Goal: Task Accomplishment & Management: Complete application form

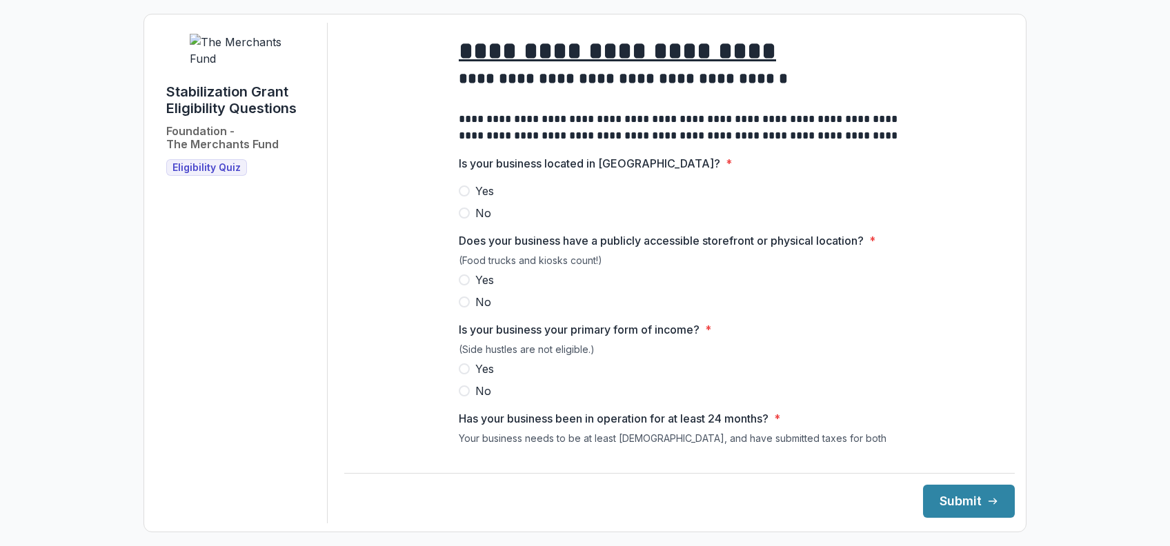
drag, startPoint x: 1004, startPoint y: 187, endPoint x: 1169, endPoint y: 188, distance: 164.2
click at [1169, 188] on html "**********" at bounding box center [585, 273] width 1170 height 546
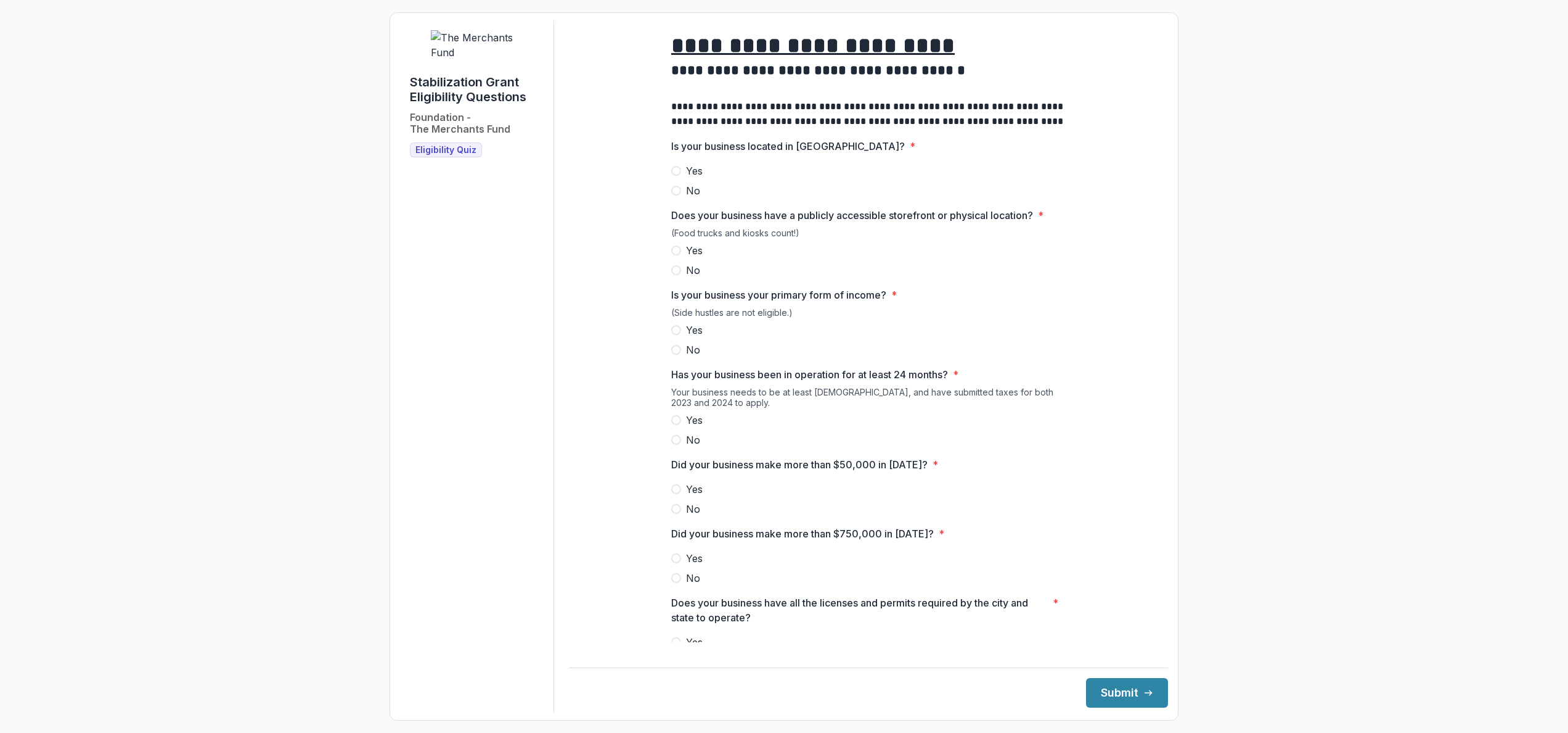
drag, startPoint x: 947, startPoint y: 0, endPoint x: 541, endPoint y: 391, distance: 563.7
click at [541, 391] on div "Stabilization Grant Eligibility Questions Foundation - The Merchants Fund Eligi…" at bounding box center [477, 366] width 154 height 692
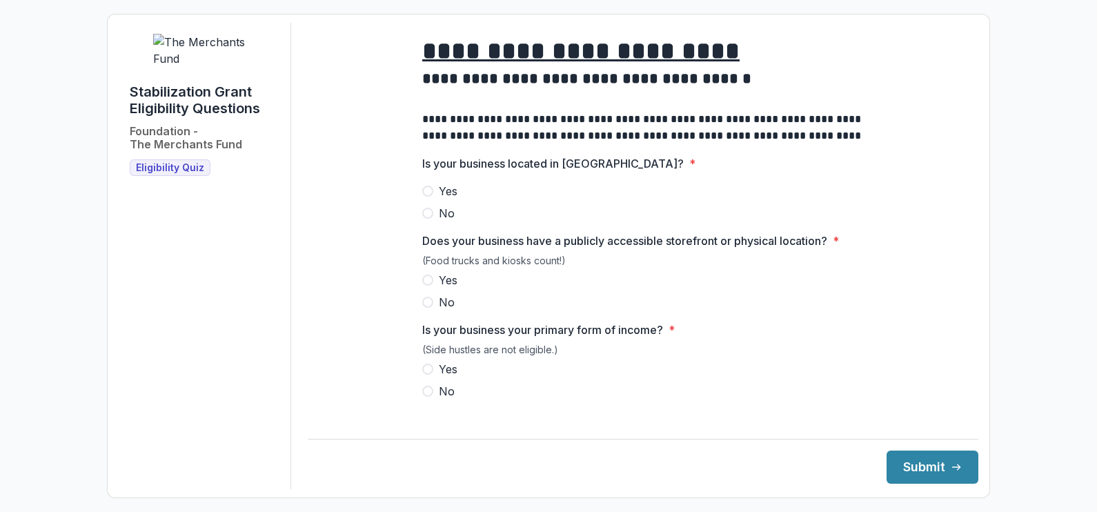
drag, startPoint x: 1485, startPoint y: 1, endPoint x: 408, endPoint y: 228, distance: 1100.5
click at [424, 197] on span at bounding box center [427, 191] width 11 height 11
click at [428, 283] on label "Yes" at bounding box center [642, 280] width 441 height 17
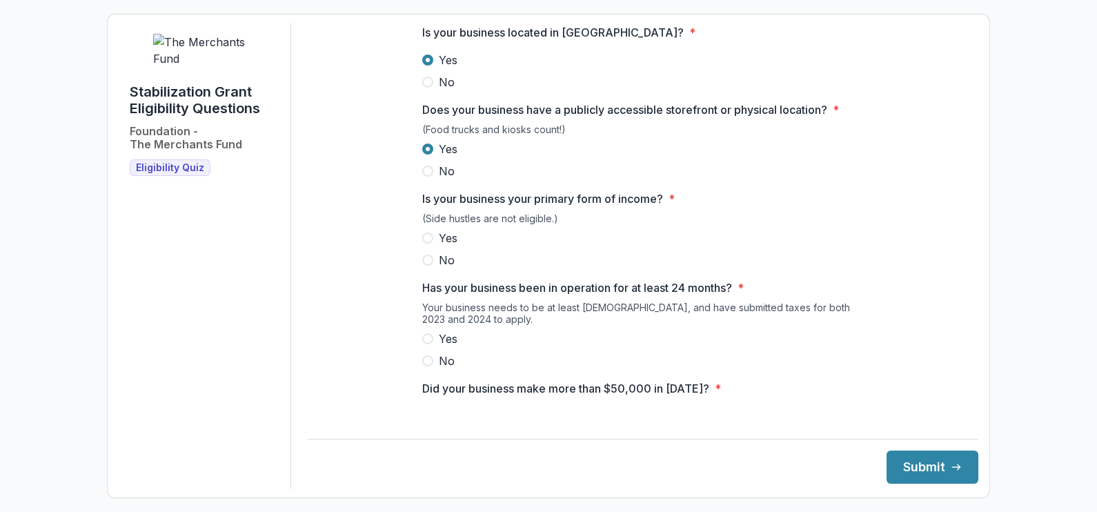
scroll to position [136, 0]
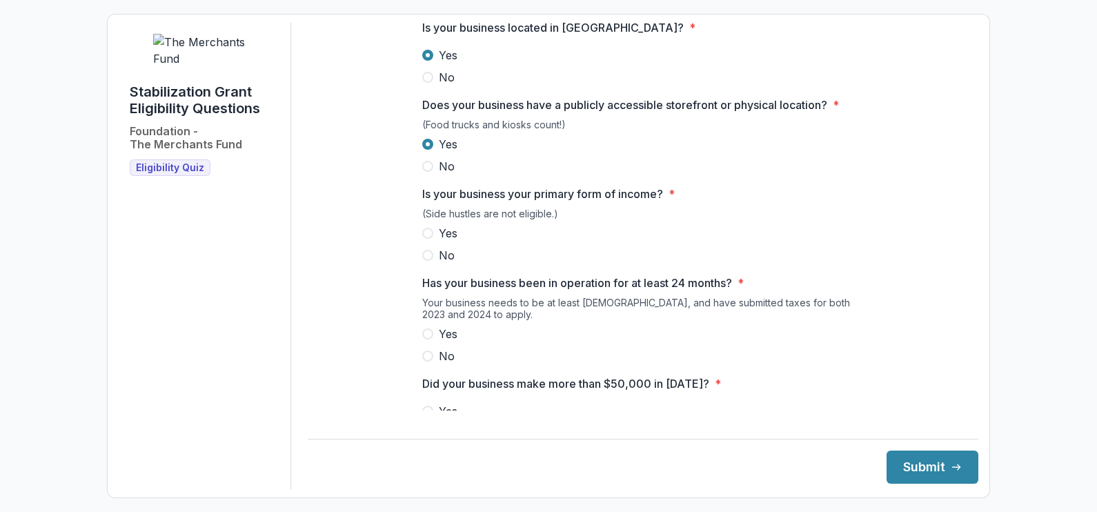
click at [424, 236] on label "Yes" at bounding box center [642, 233] width 441 height 17
click at [423, 339] on span at bounding box center [427, 333] width 11 height 11
drag, startPoint x: 962, startPoint y: 197, endPoint x: 960, endPoint y: 212, distance: 15.4
click at [960, 212] on div "**********" at bounding box center [643, 437] width 671 height 1100
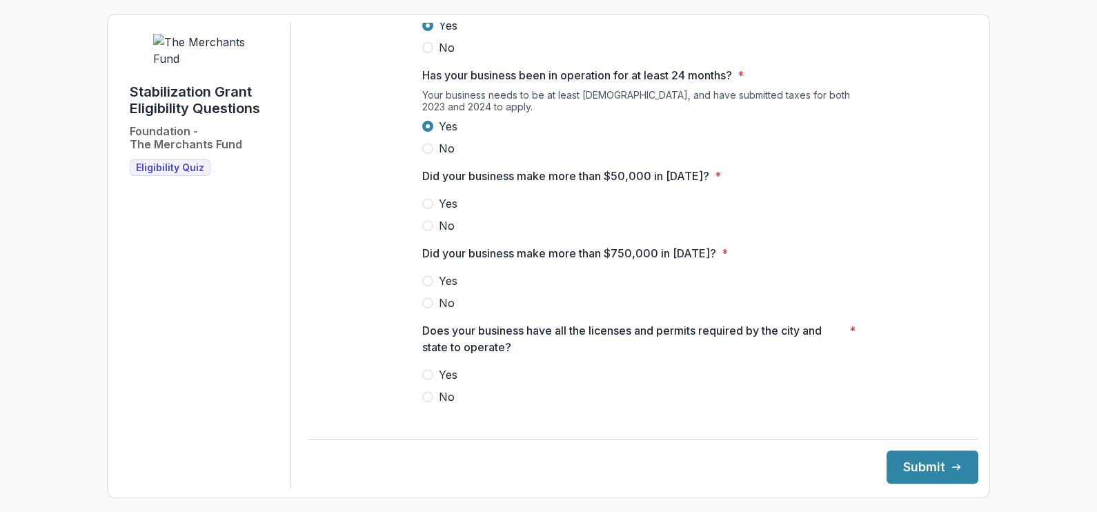
scroll to position [361, 0]
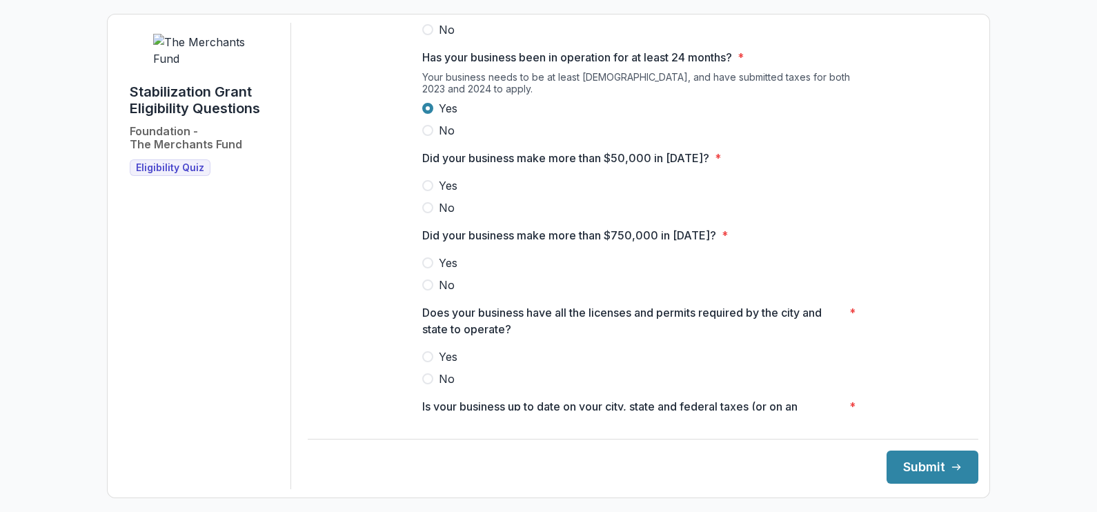
click at [428, 191] on span at bounding box center [427, 185] width 11 height 11
click at [426, 290] on span at bounding box center [427, 284] width 11 height 11
drag, startPoint x: 962, startPoint y: 259, endPoint x: 963, endPoint y: 274, distance: 15.2
click at [963, 274] on main "**********" at bounding box center [643, 217] width 671 height 388
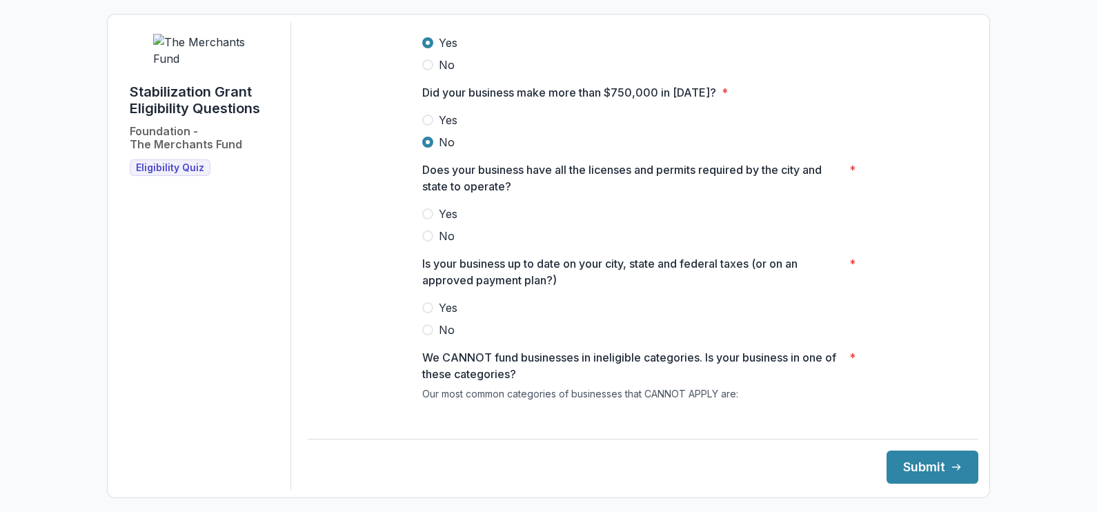
scroll to position [507, 0]
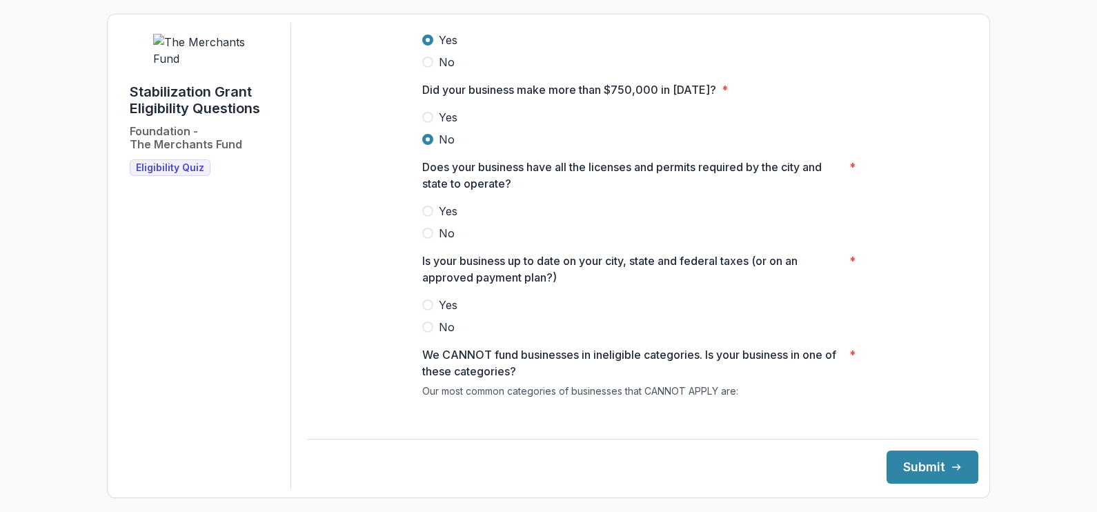
click at [428, 217] on span at bounding box center [427, 211] width 11 height 11
click at [423, 310] on span at bounding box center [427, 304] width 11 height 11
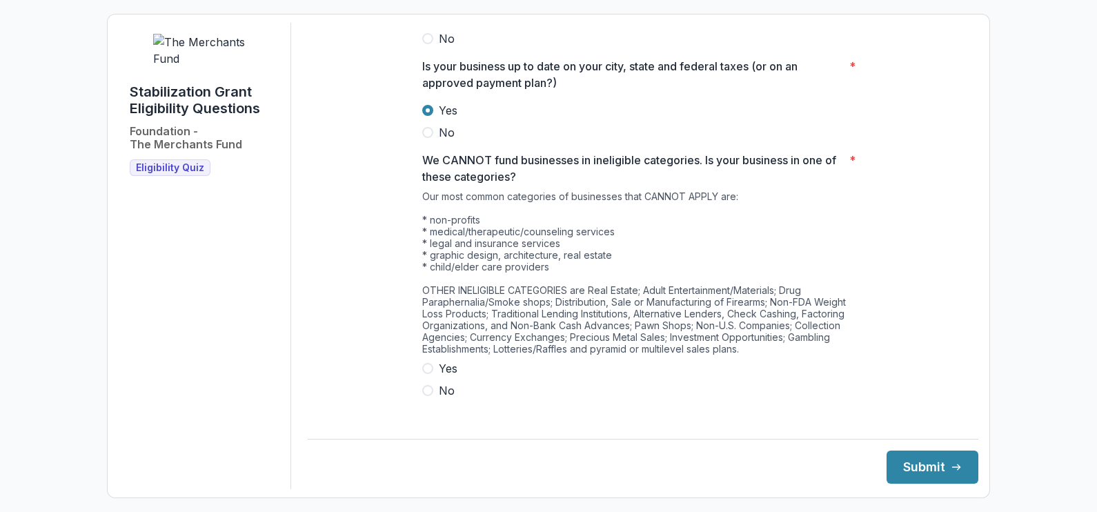
scroll to position [707, 0]
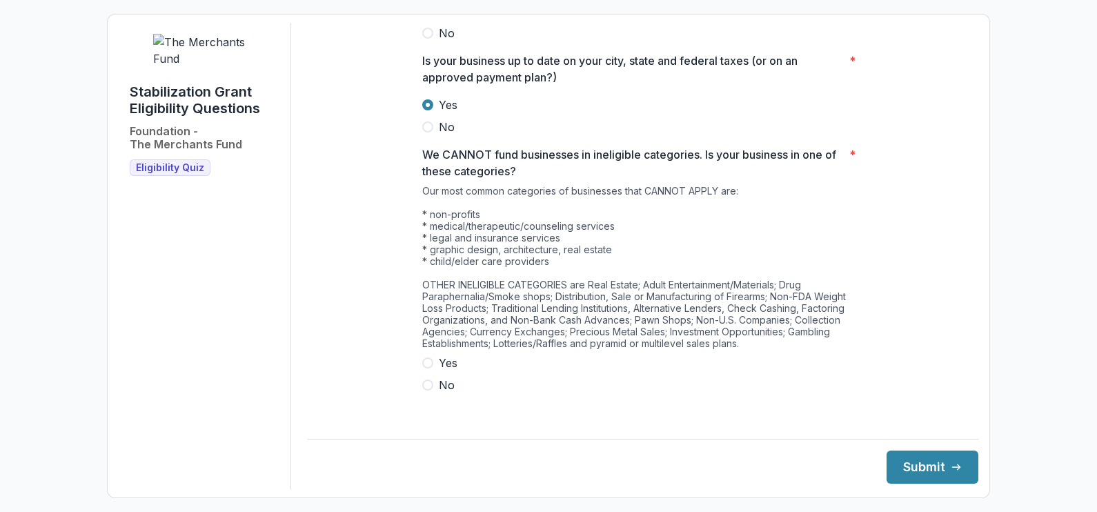
click at [428, 389] on span at bounding box center [427, 384] width 11 height 11
click at [917, 462] on button "Submit" at bounding box center [932, 466] width 92 height 33
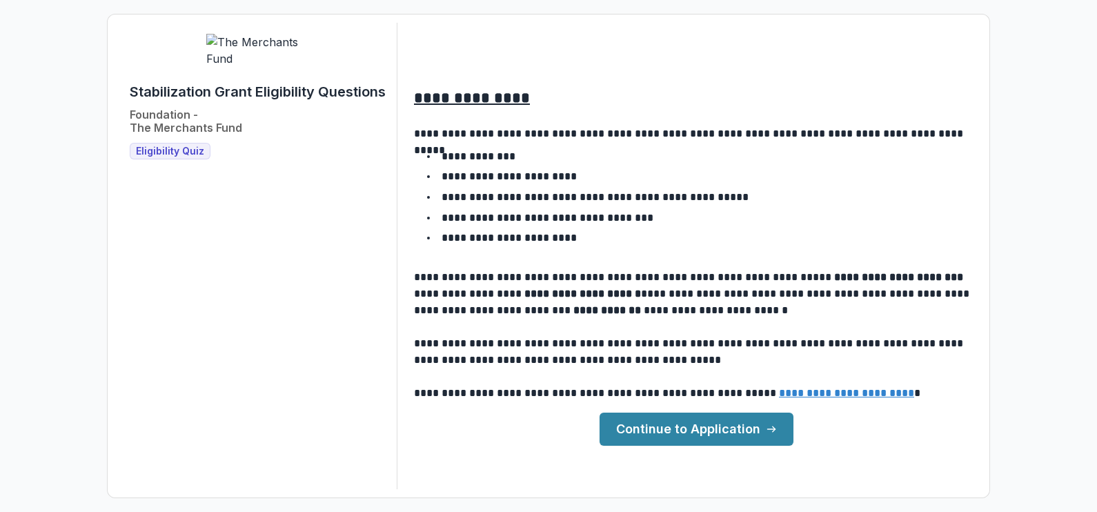
click at [741, 430] on link "Continue to Application" at bounding box center [696, 429] width 194 height 33
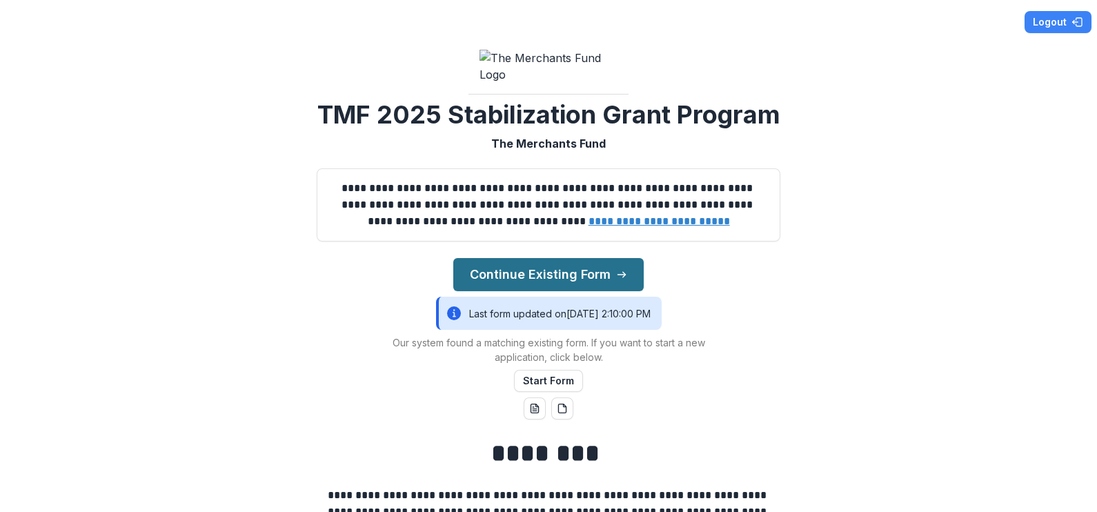
click at [538, 291] on button "Continue Existing Form" at bounding box center [548, 274] width 190 height 33
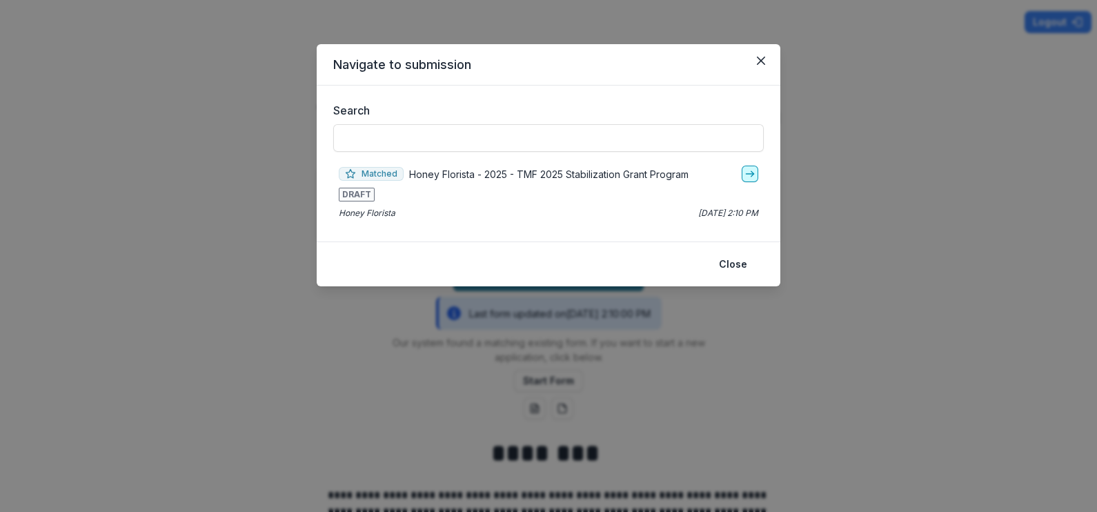
click at [749, 168] on icon "go-to" at bounding box center [749, 173] width 11 height 11
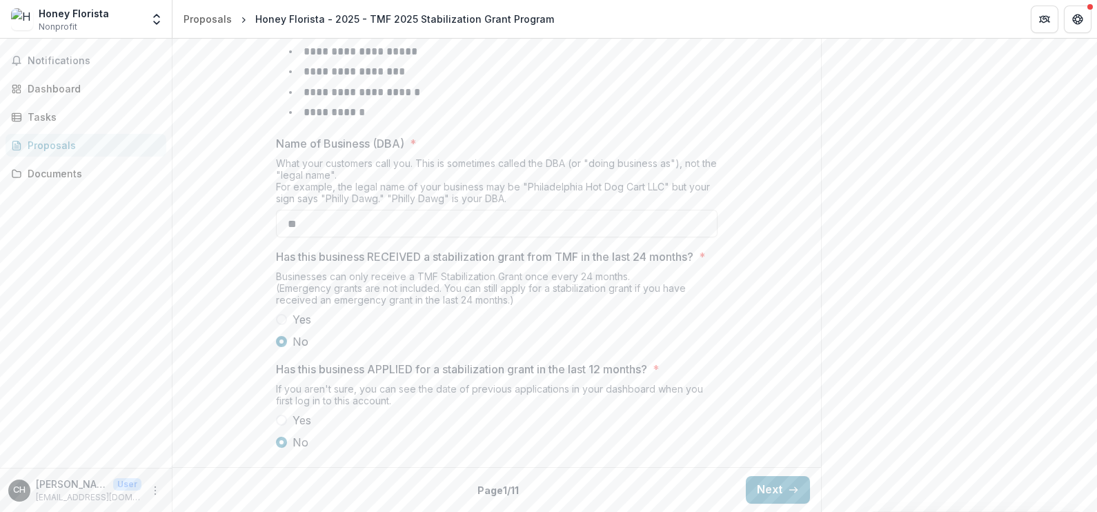
scroll to position [671, 0]
click at [777, 489] on button "Next" at bounding box center [778, 490] width 64 height 28
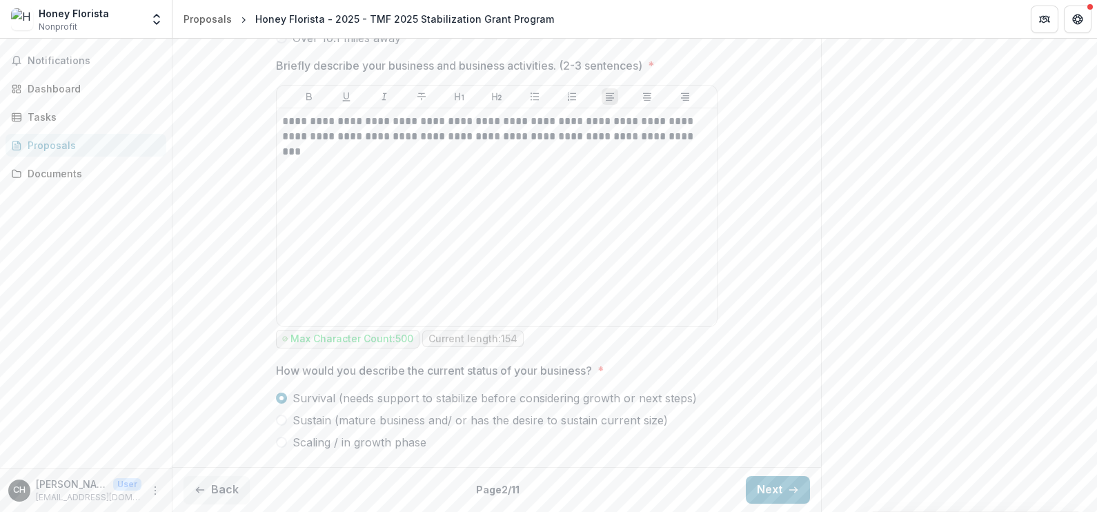
scroll to position [788, 0]
click at [776, 492] on button "Next" at bounding box center [778, 490] width 64 height 28
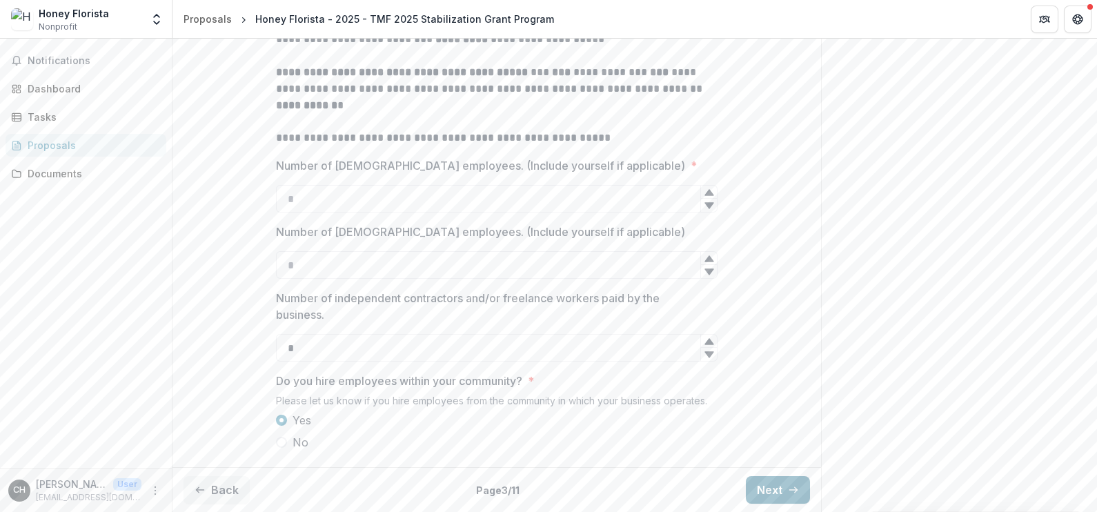
scroll to position [460, 0]
click at [776, 492] on button "Next" at bounding box center [778, 490] width 64 height 28
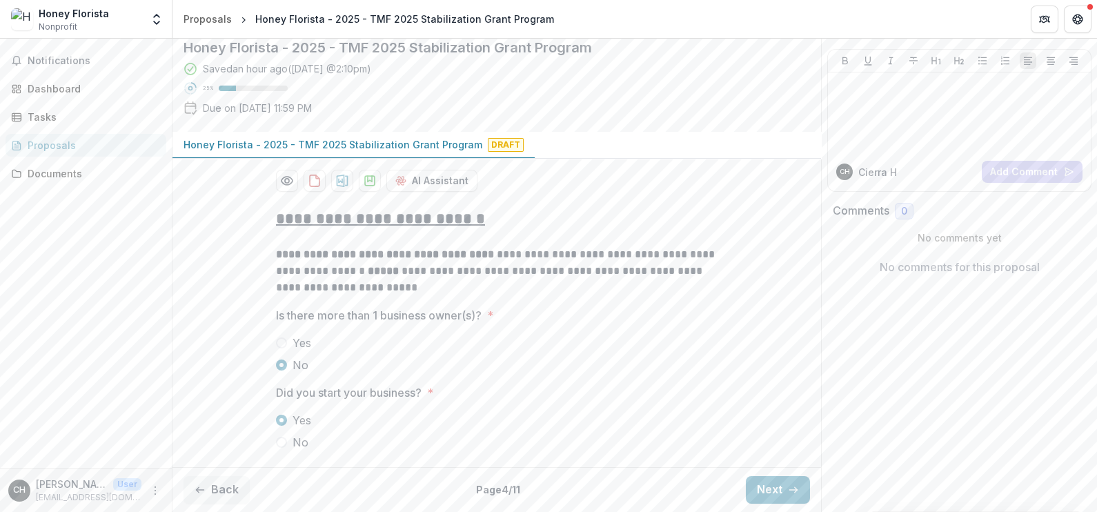
drag, startPoint x: 1090, startPoint y: 271, endPoint x: 1085, endPoint y: 330, distance: 58.8
click at [1085, 330] on div "Send comments or questions to The Merchants Fund in the box below. The Merchant…" at bounding box center [959, 236] width 276 height 552
click at [773, 483] on button "Next" at bounding box center [778, 490] width 64 height 28
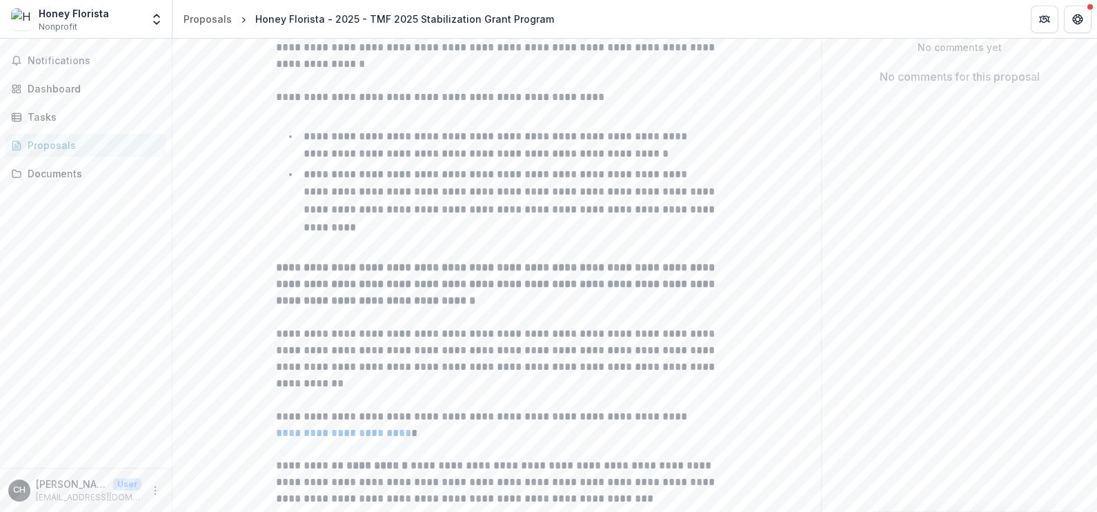
scroll to position [274, 0]
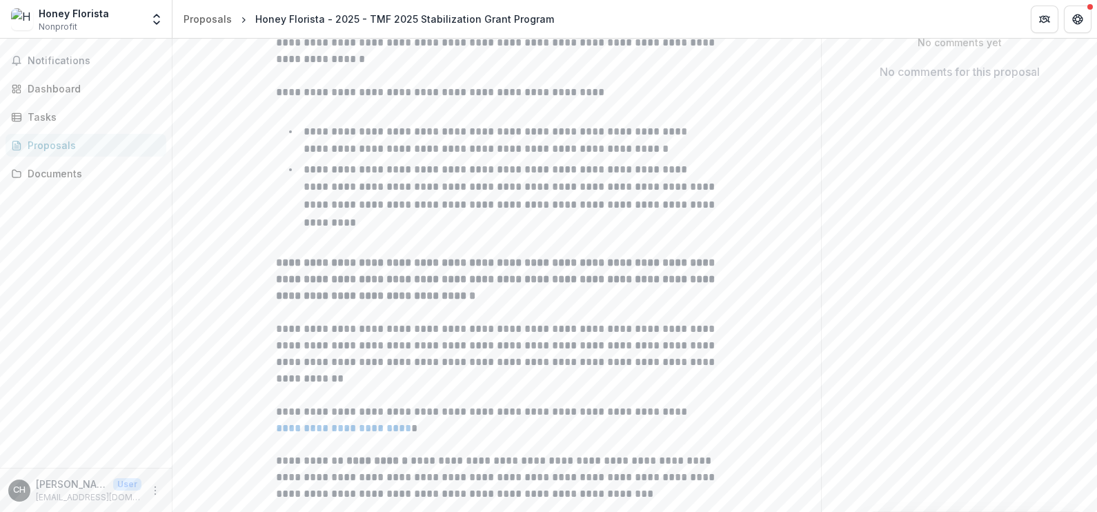
drag, startPoint x: 1091, startPoint y: 192, endPoint x: 1089, endPoint y: 200, distance: 8.4
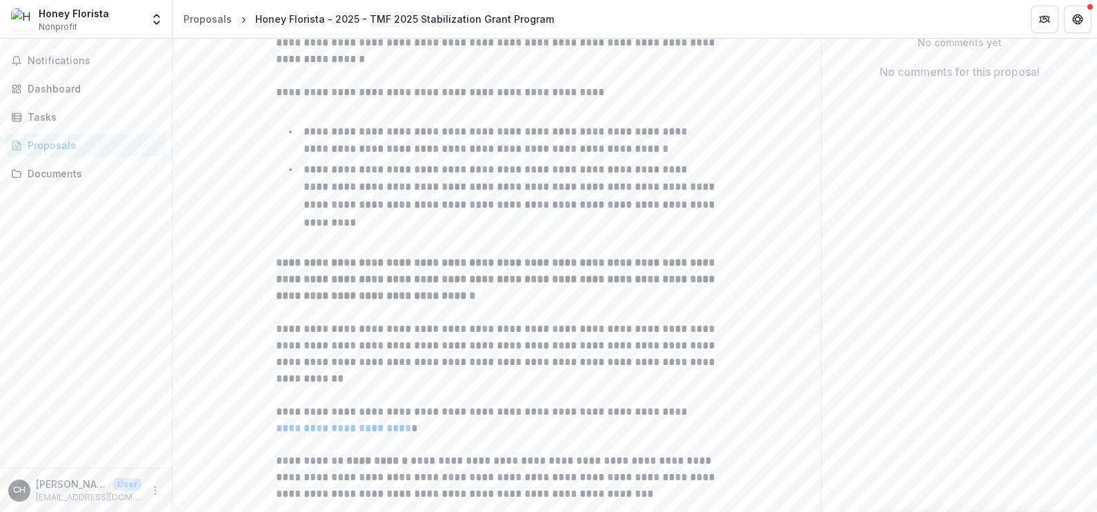
click at [1096, 212] on div "**********" at bounding box center [634, 275] width 924 height 473
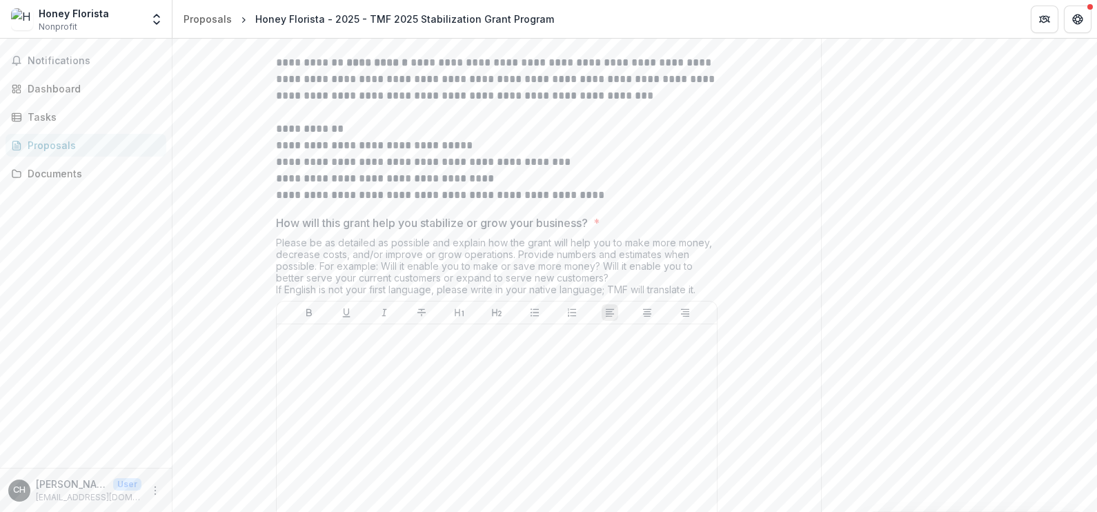
scroll to position [684, 0]
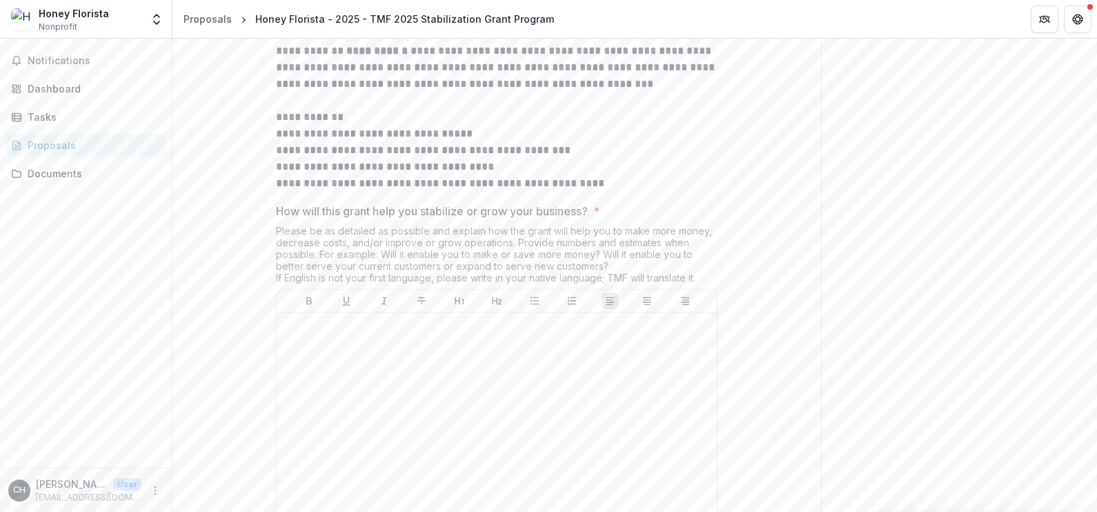
click at [1011, 221] on div "Send comments or questions to The Merchants Fund in the box below. The Merchant…" at bounding box center [959, 264] width 276 height 1819
